Goal: Task Accomplishment & Management: Complete application form

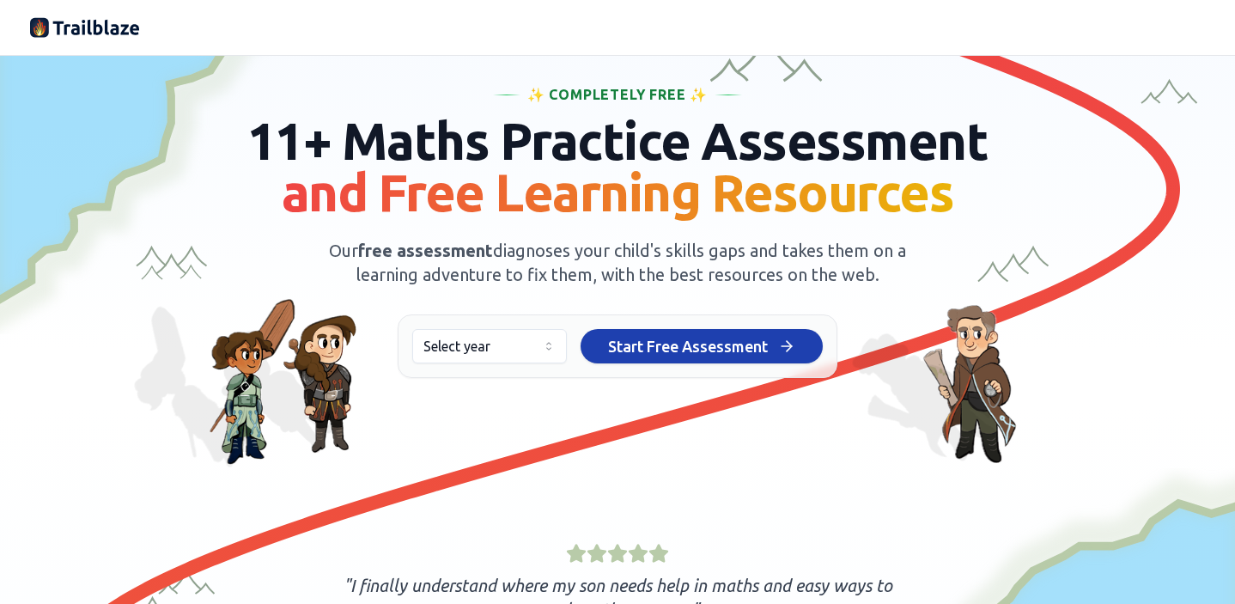
scroll to position [53, 0]
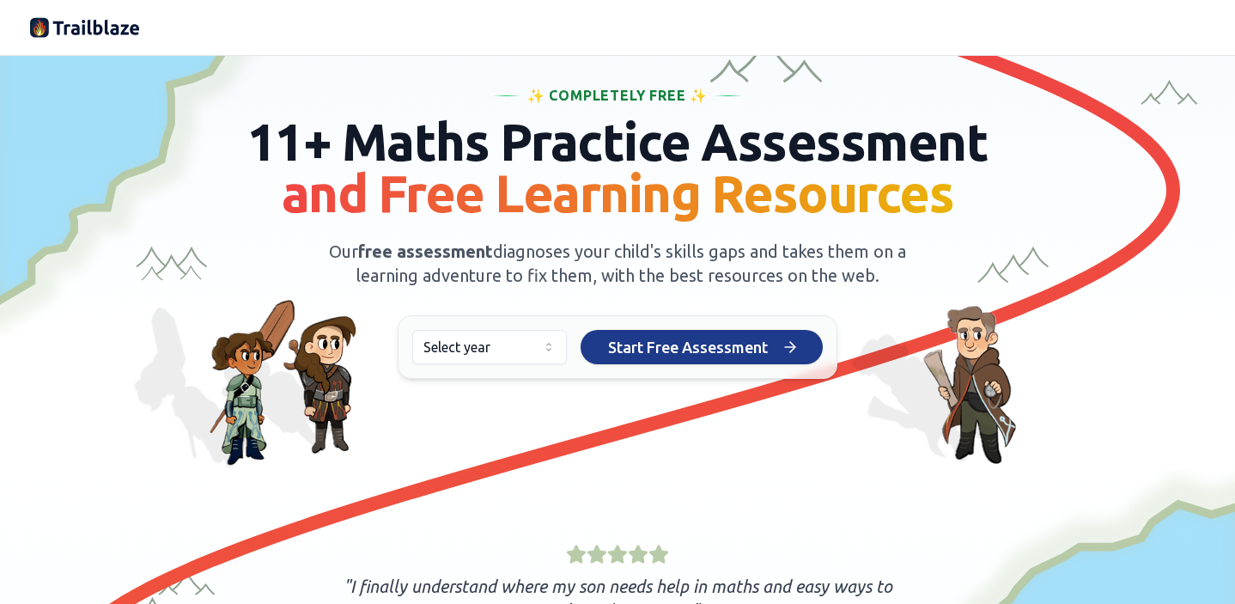
drag, startPoint x: 574, startPoint y: 345, endPoint x: 634, endPoint y: 358, distance: 61.5
click at [598, 350] on button "Start Free Assessment Start Free Assessment" at bounding box center [702, 347] width 242 height 34
click at [581, 330] on button "Start Free Assessment Start Free Assessment" at bounding box center [702, 347] width 242 height 34
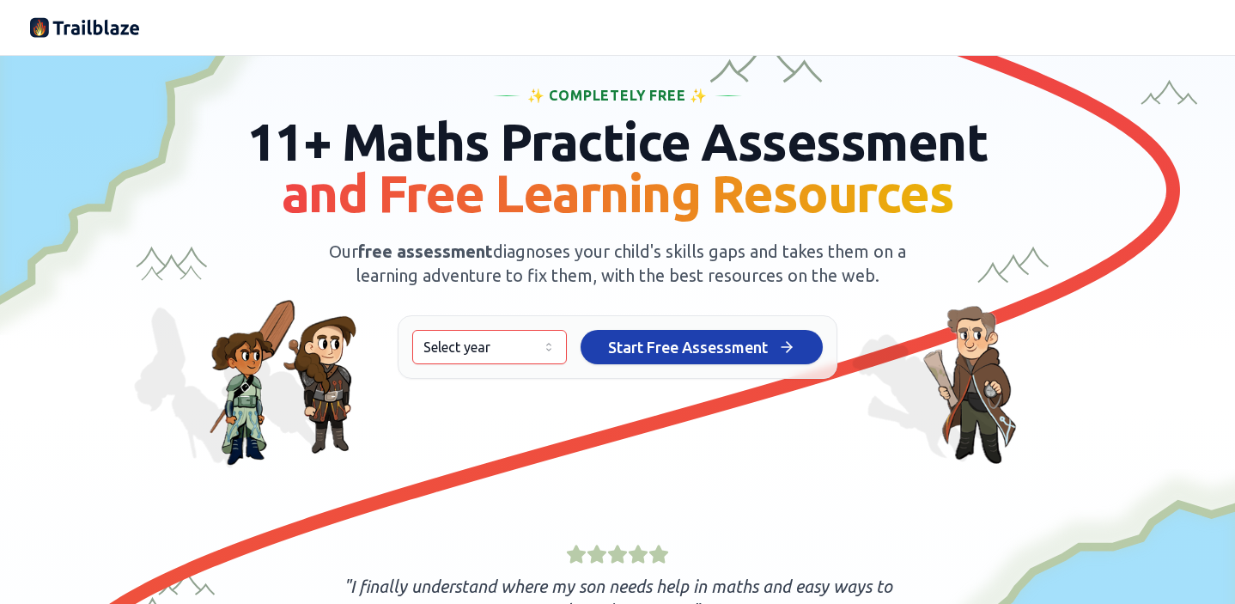
scroll to position [58, 0]
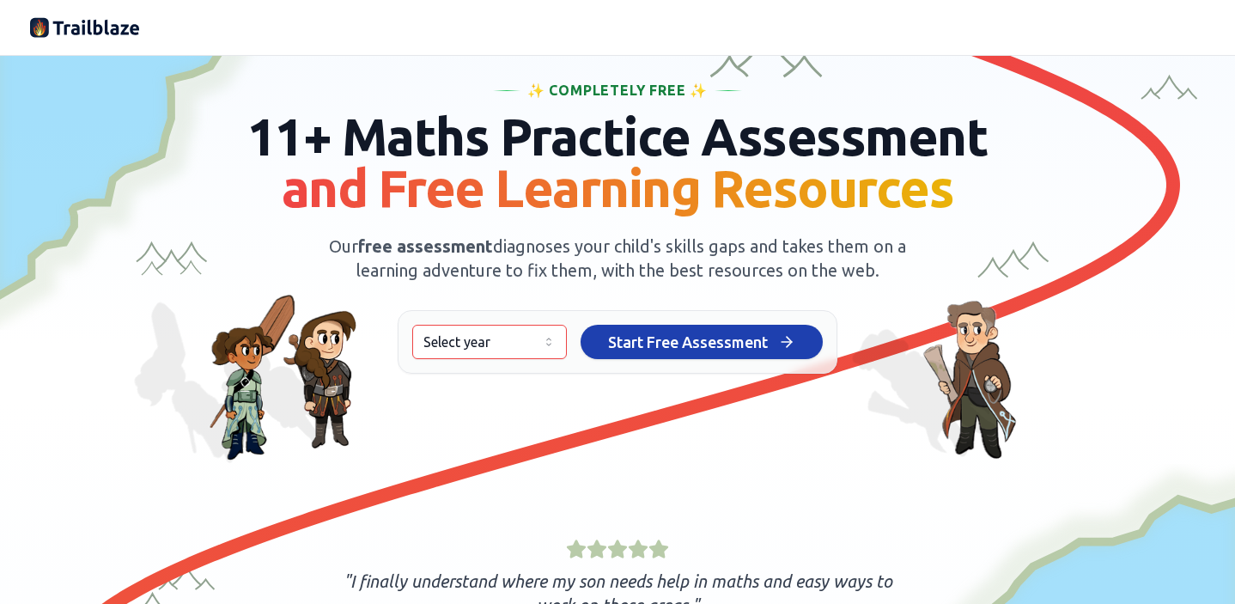
click at [581, 325] on button "Start Free Assessment Start Free Assessment" at bounding box center [702, 342] width 242 height 34
drag, startPoint x: 634, startPoint y: 358, endPoint x: 477, endPoint y: 394, distance: 161.2
click at [477, 394] on div "✨ Completely Free ✨ 11+ Maths Practice Assessment and Free Learning Resources O…" at bounding box center [617, 486] width 1175 height 812
click at [471, 398] on div "✨ Completely Free ✨ 11+ Maths Practice Assessment and Free Learning Resources O…" at bounding box center [617, 486] width 1175 height 812
click at [471, 397] on div "✨ Completely Free ✨ 11+ Maths Practice Assessment and Free Learning Resources O…" at bounding box center [617, 486] width 1175 height 812
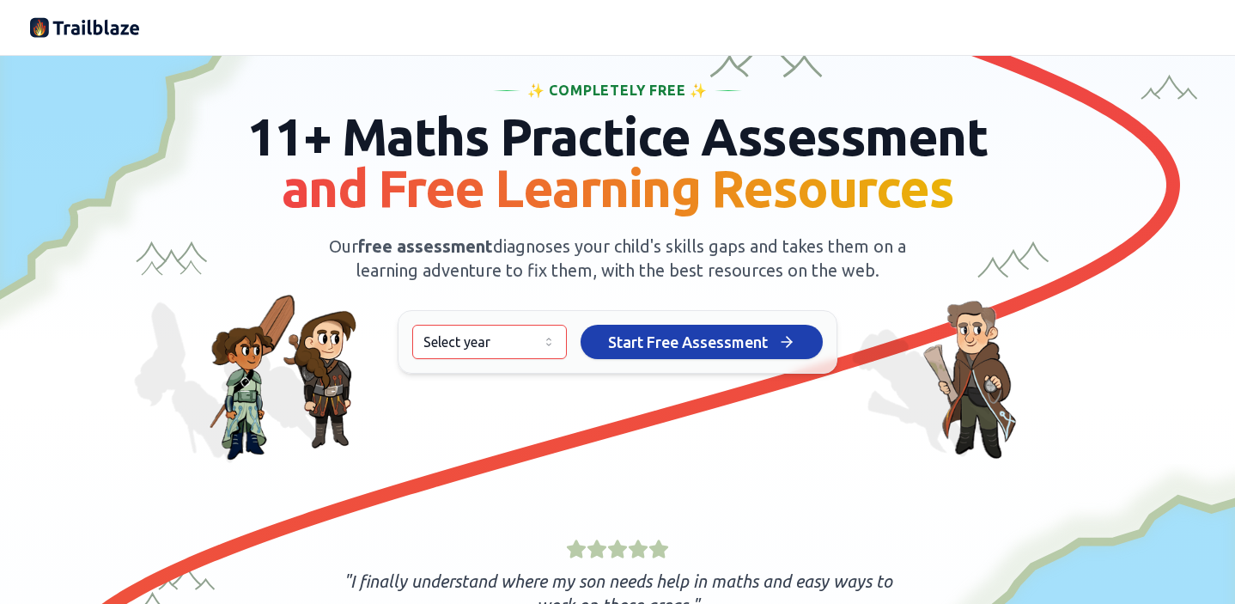
drag, startPoint x: 471, startPoint y: 397, endPoint x: 475, endPoint y: 368, distance: 28.7
click at [475, 369] on div "✨ Completely Free ✨ 11+ Maths Practice Assessment and Free Learning Resources O…" at bounding box center [617, 486] width 1175 height 812
click at [539, 349] on html "We value your privacy We use cookies to enhance your browsing experience, serve…" at bounding box center [617, 302] width 1235 height 604
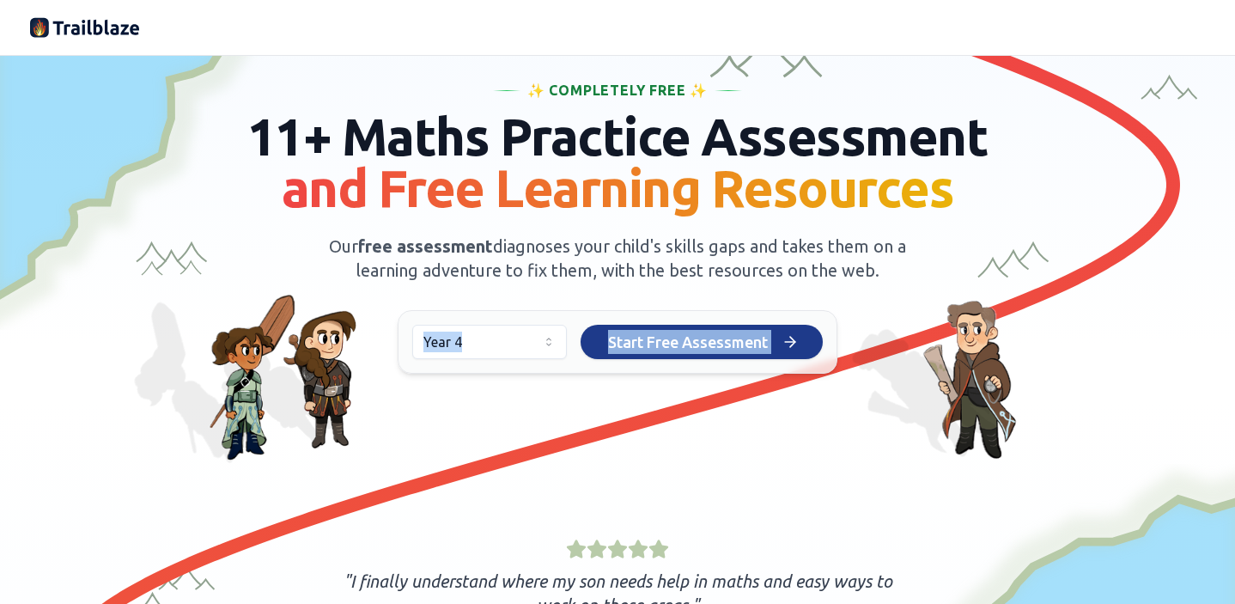
click at [688, 334] on span "Start Free Assessment" at bounding box center [688, 342] width 160 height 24
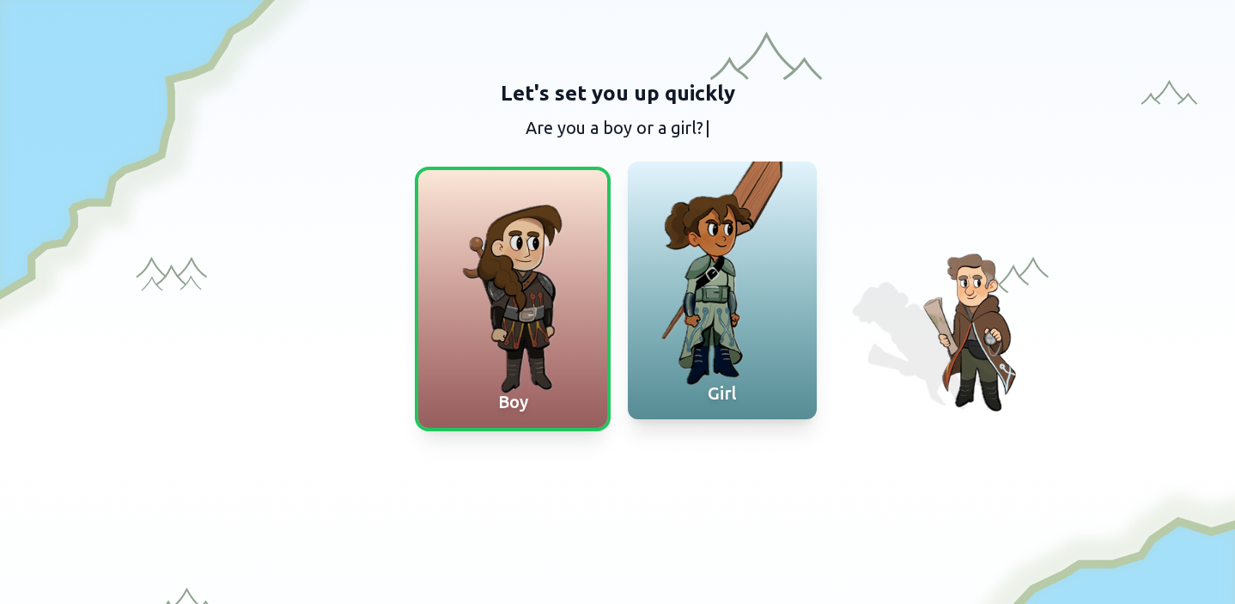
click at [727, 333] on div at bounding box center [722, 290] width 189 height 258
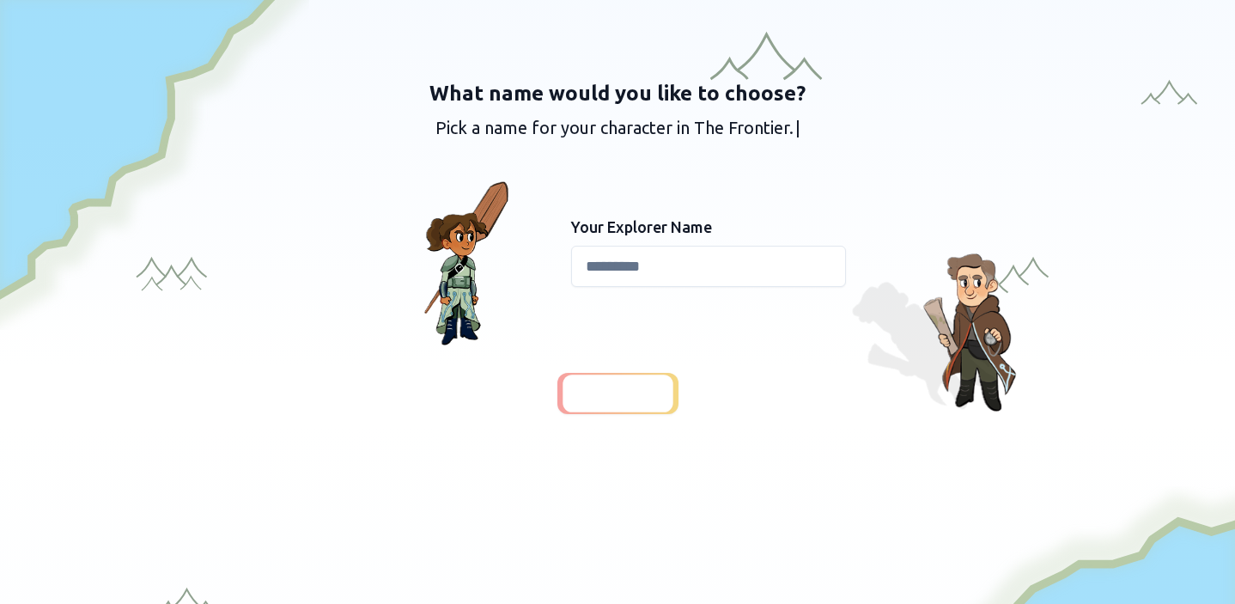
click at [662, 280] on input at bounding box center [708, 266] width 275 height 41
type input "*****"
click at [617, 405] on div at bounding box center [617, 394] width 115 height 40
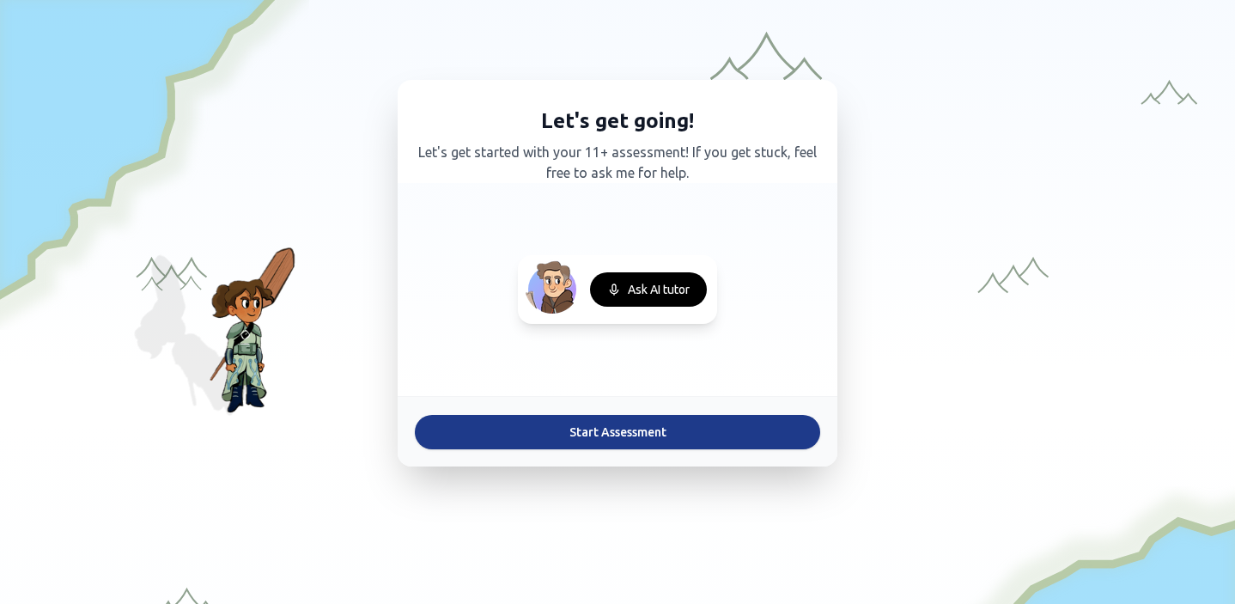
click at [623, 429] on button "Start Assessment" at bounding box center [617, 432] width 405 height 34
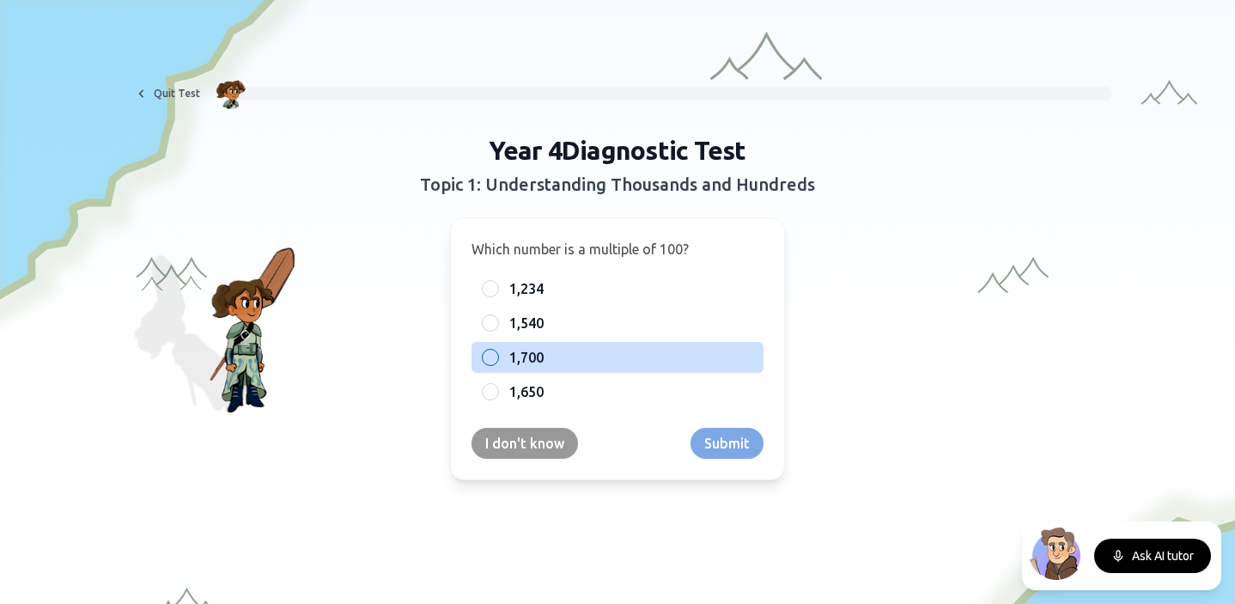
click at [491, 365] on div "1,700" at bounding box center [617, 357] width 292 height 31
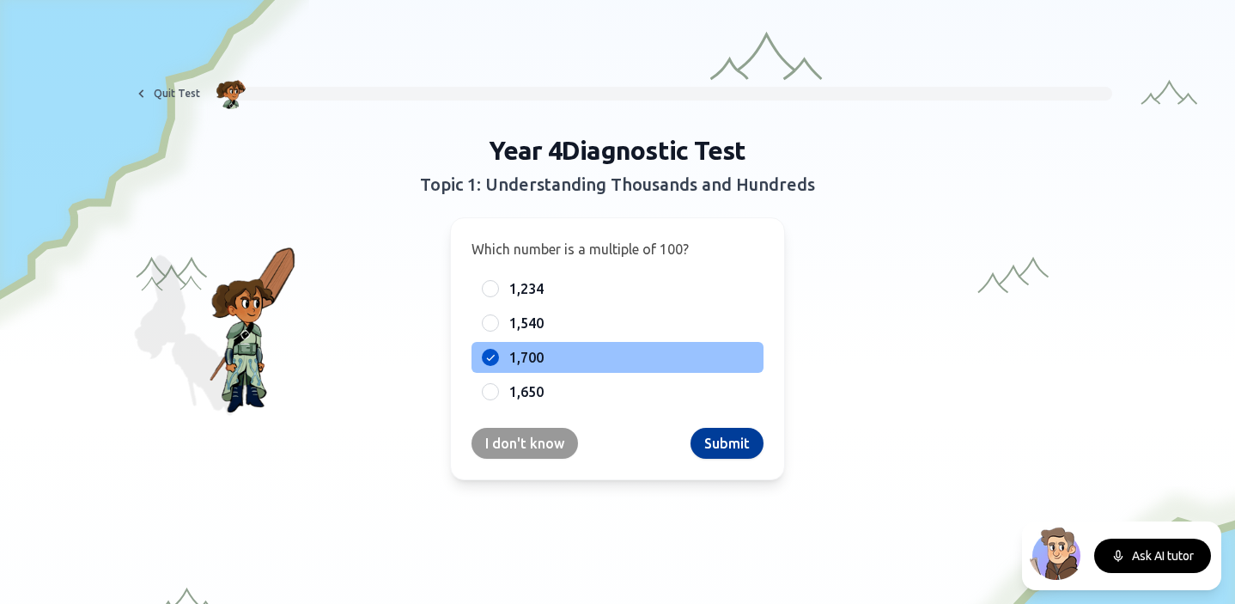
click at [715, 442] on button "Submit" at bounding box center [726, 443] width 73 height 31
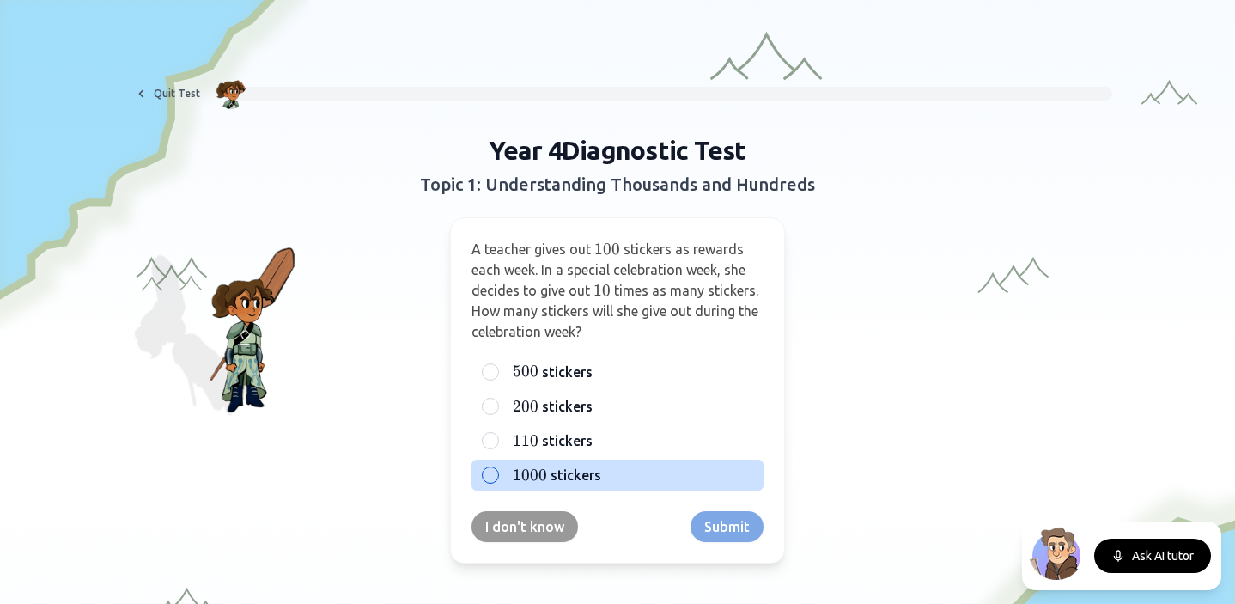
click at [682, 473] on label "1000 1000 1000 stickers" at bounding box center [631, 475] width 244 height 21
click at [497, 473] on button "1000 1000 1000 stickers" at bounding box center [490, 475] width 14 height 14
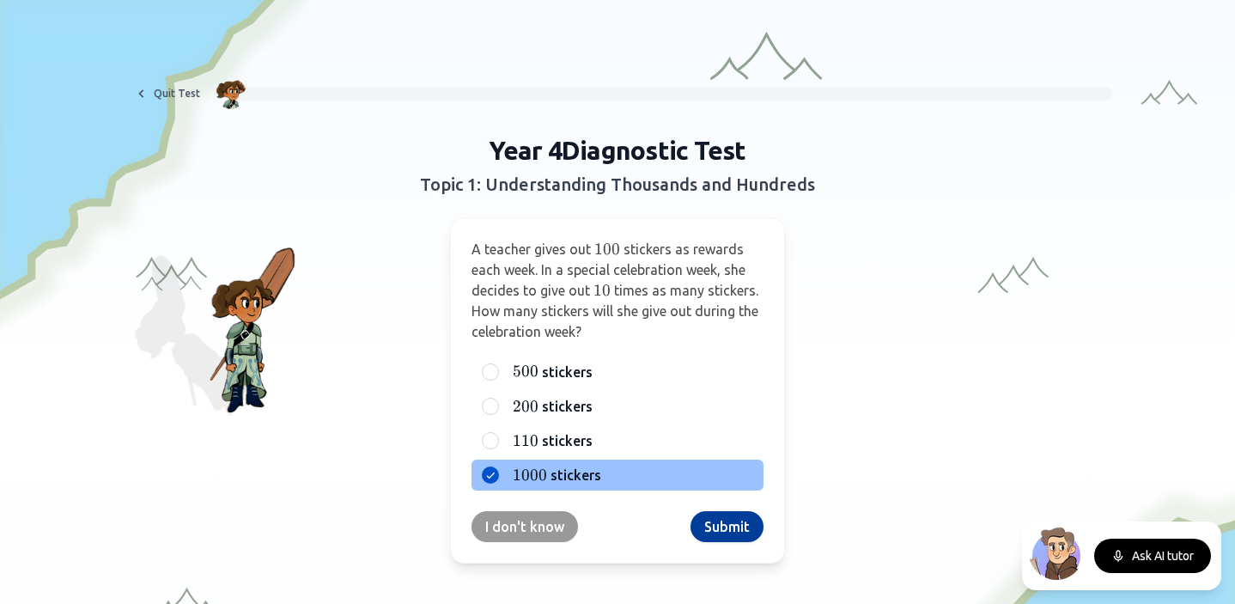
click at [721, 534] on button "Submit" at bounding box center [726, 526] width 73 height 31
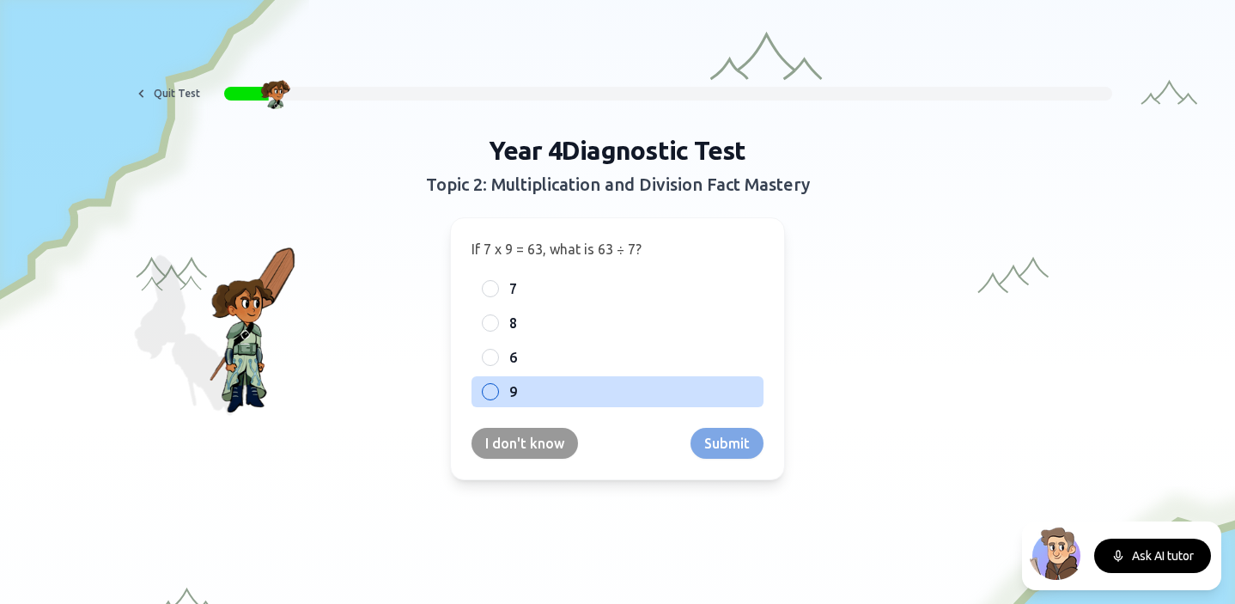
click at [483, 392] on div at bounding box center [490, 391] width 17 height 17
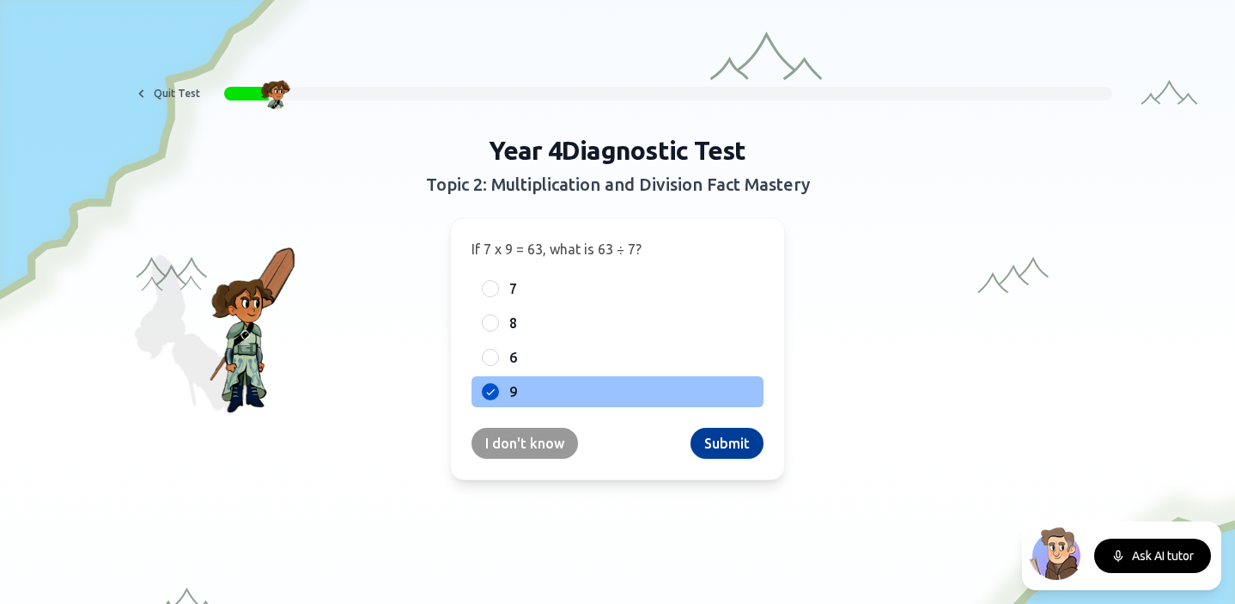
click at [699, 450] on button "Submit" at bounding box center [726, 443] width 73 height 31
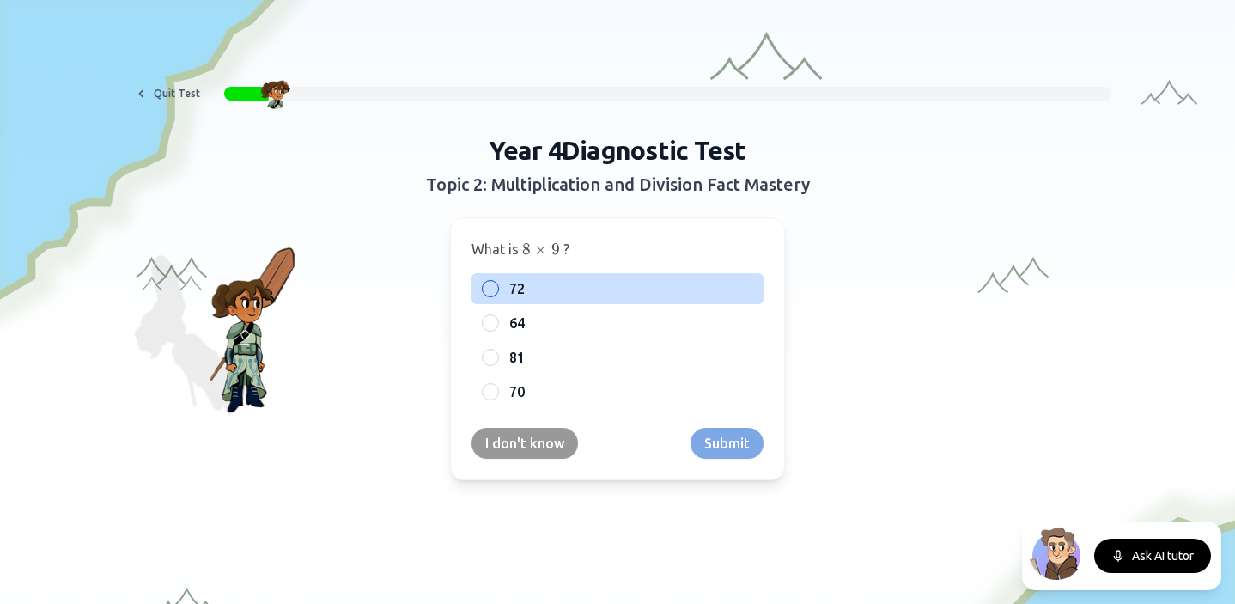
click at [486, 294] on div at bounding box center [490, 288] width 17 height 17
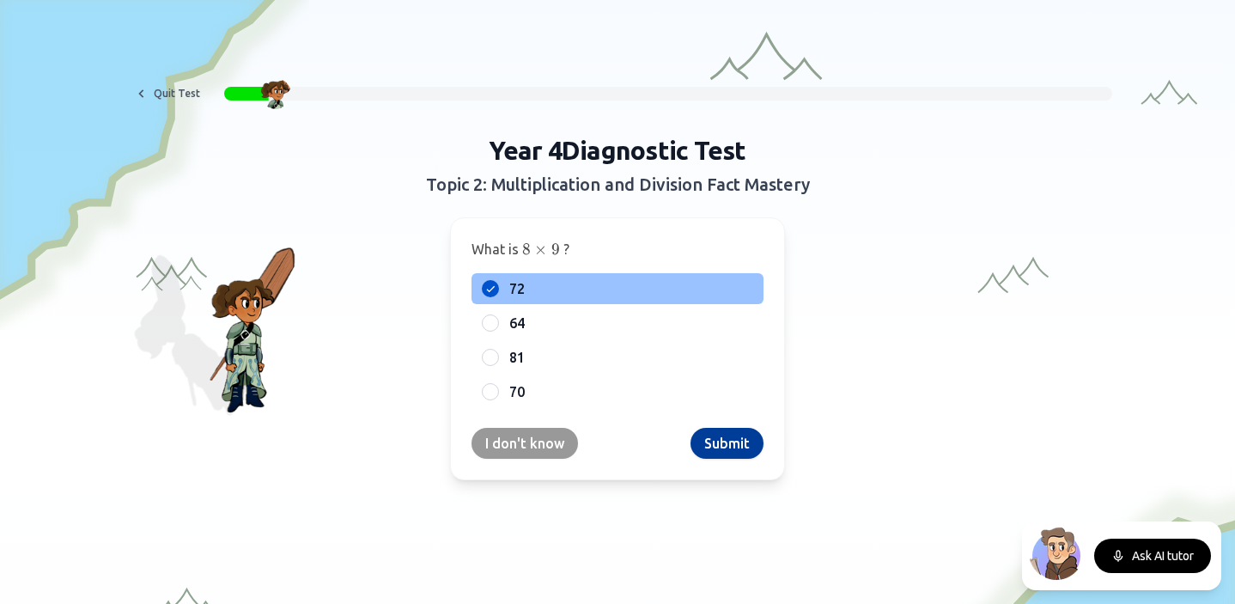
click at [714, 452] on button "Submit" at bounding box center [726, 443] width 73 height 31
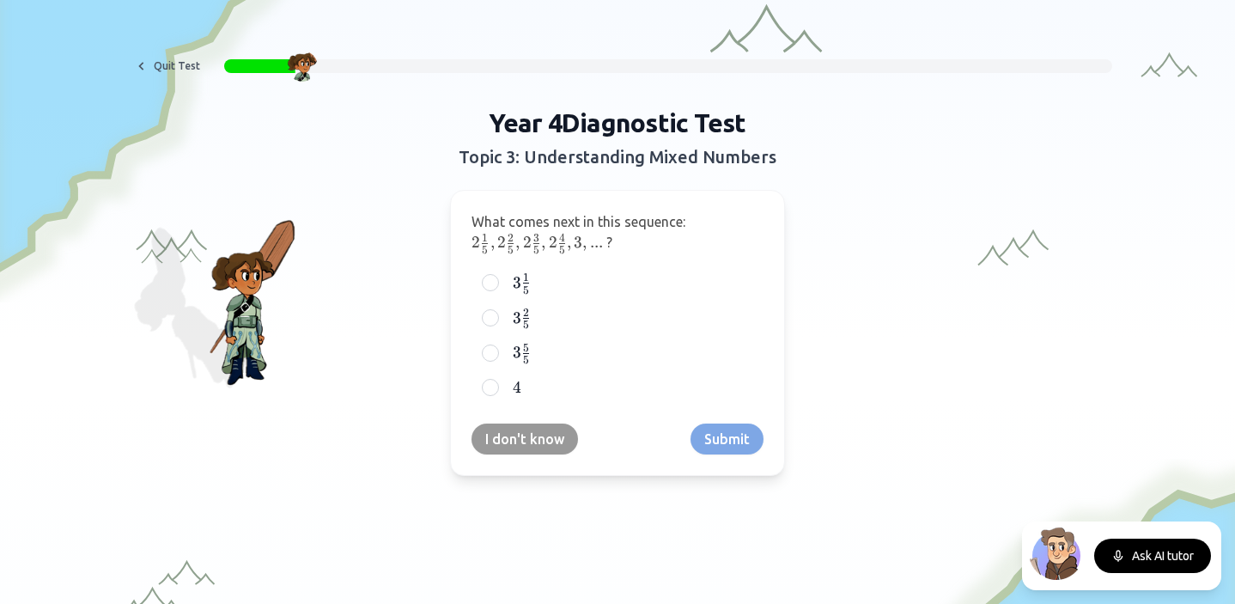
scroll to position [31, 0]
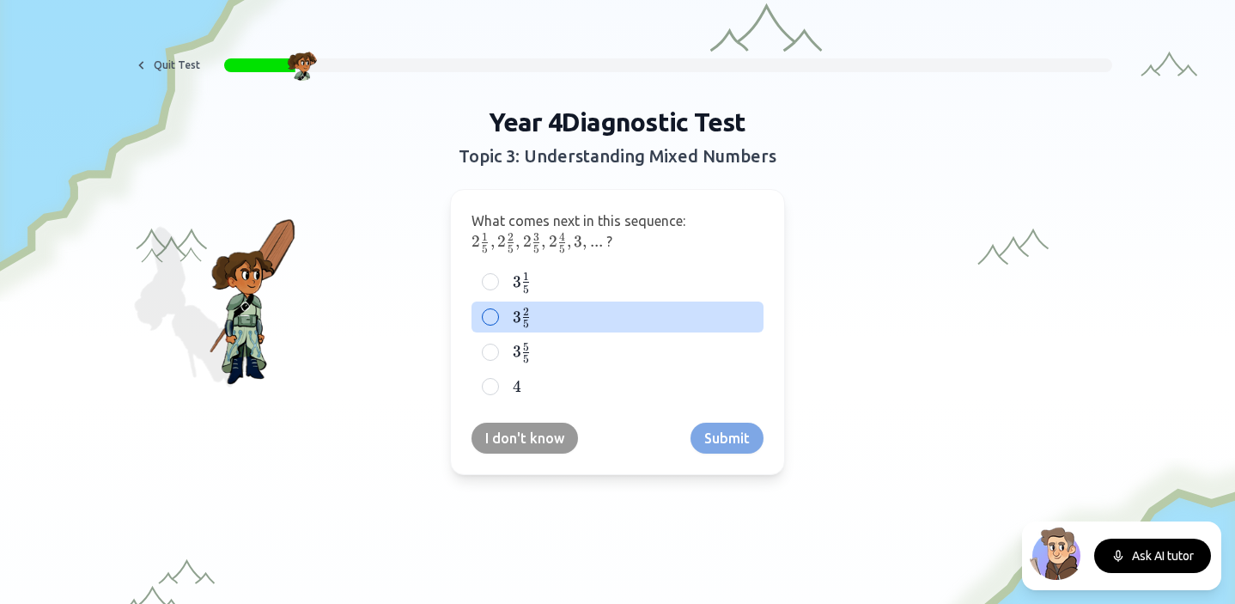
click at [498, 312] on div "3 2 5 3\frac{2}{5} 3 5 2 ​" at bounding box center [617, 317] width 292 height 32
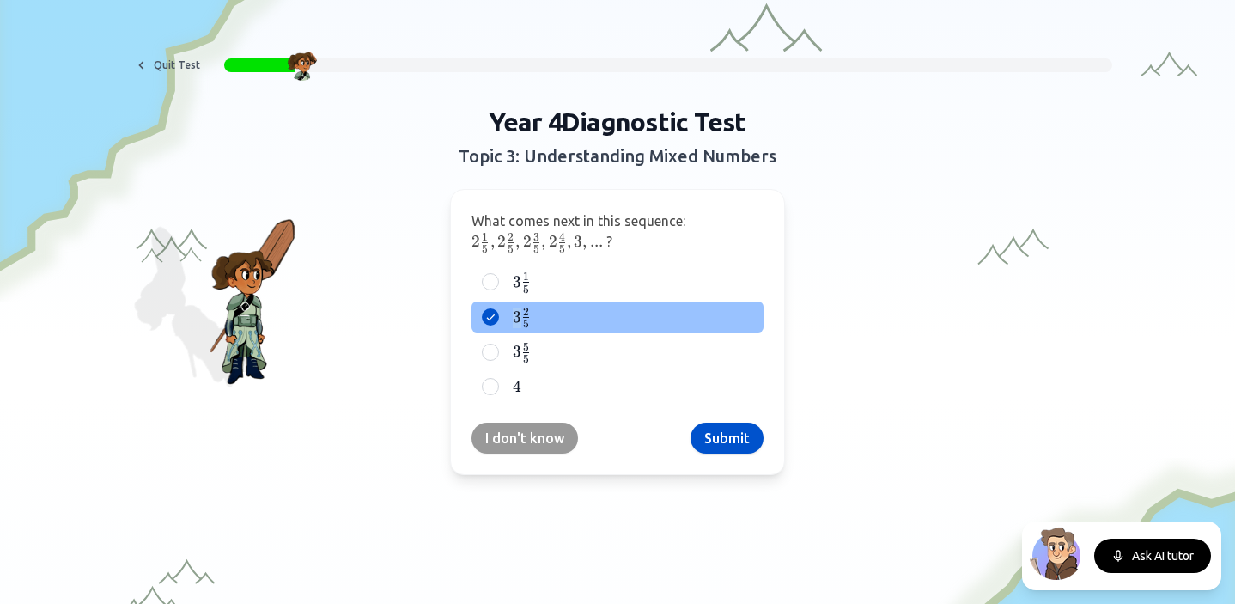
click at [495, 312] on div "3 2 5 3\frac{2}{5} 3 5 2 ​" at bounding box center [617, 317] width 292 height 32
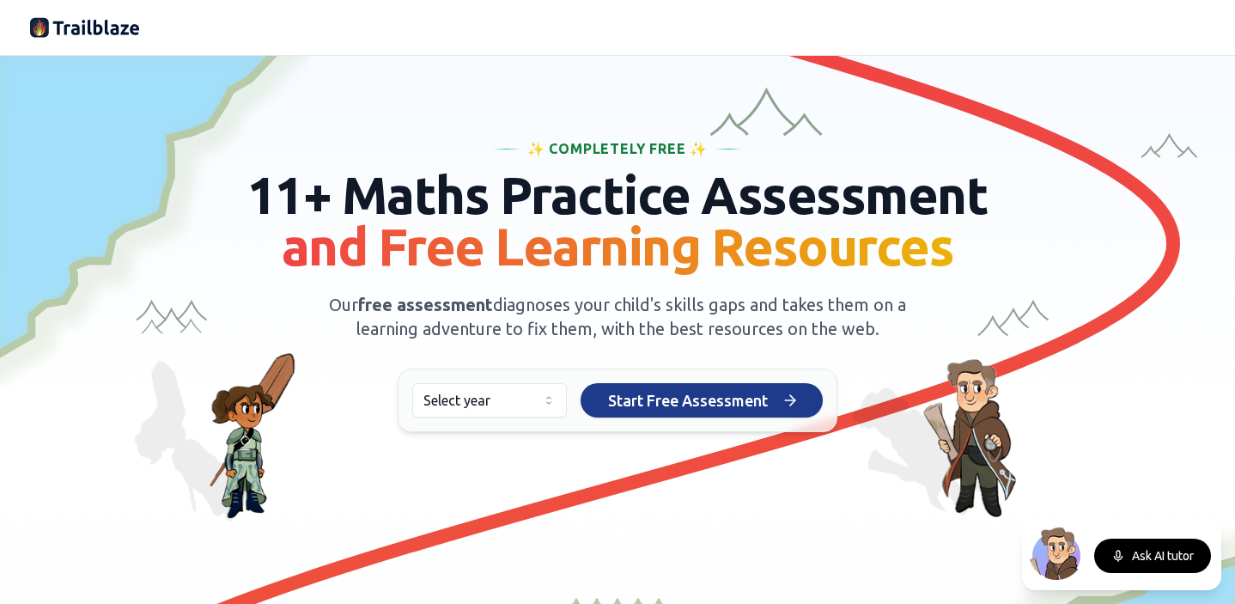
click at [664, 404] on span "Start Free Assessment" at bounding box center [688, 400] width 160 height 24
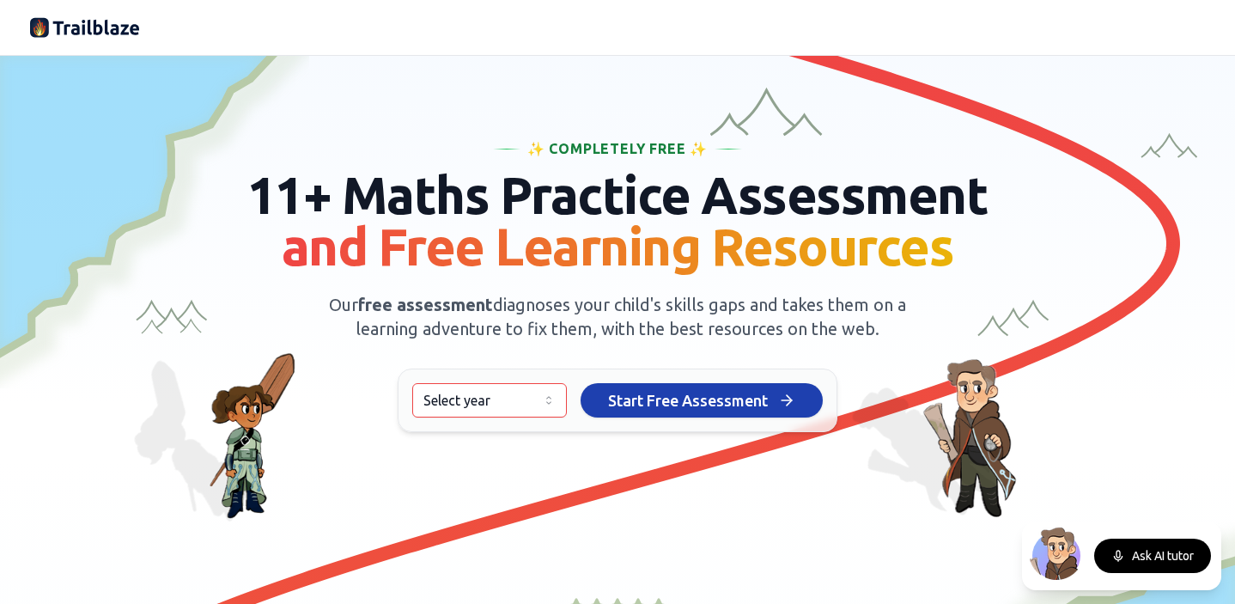
click at [671, 417] on div "Select year Please select a year group. Start Free Assessment Start Free Assess…" at bounding box center [618, 400] width 440 height 64
